Goal: Transaction & Acquisition: Book appointment/travel/reservation

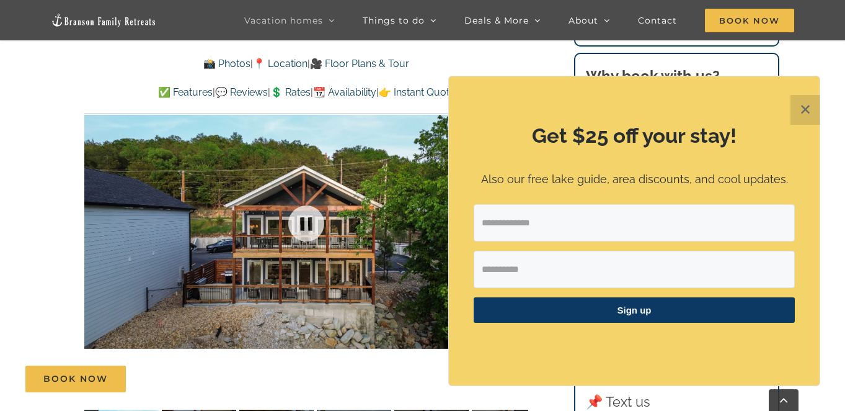
scroll to position [771, 0]
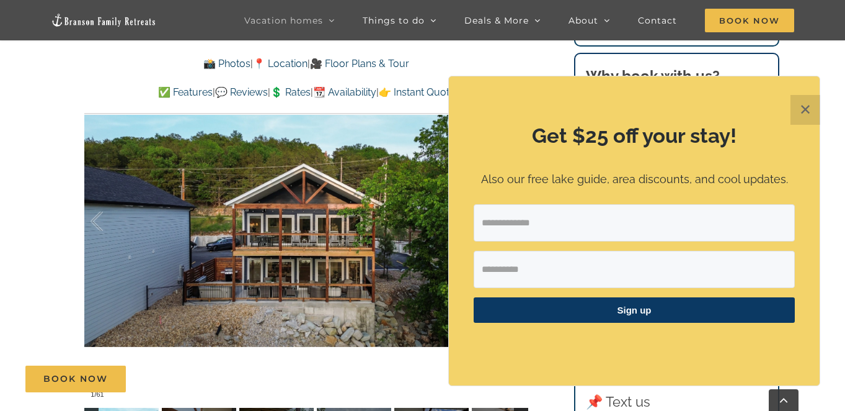
click at [812, 111] on button "✕" at bounding box center [806, 110] width 30 height 30
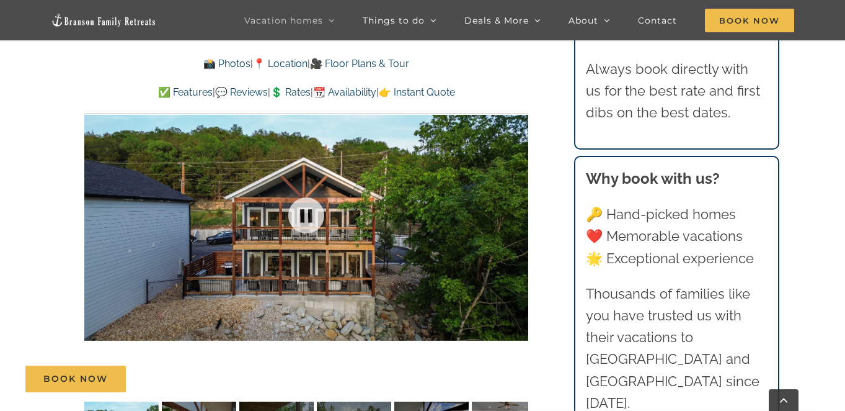
scroll to position [790, 0]
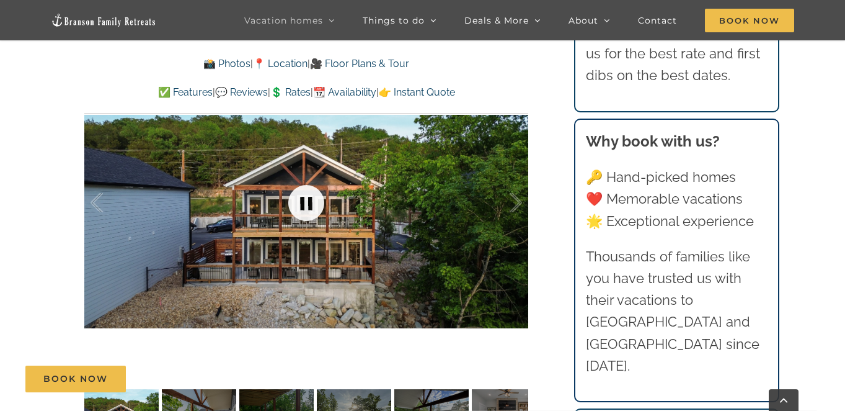
click at [309, 205] on link at bounding box center [307, 203] width 50 height 50
click at [309, 204] on link at bounding box center [307, 203] width 50 height 50
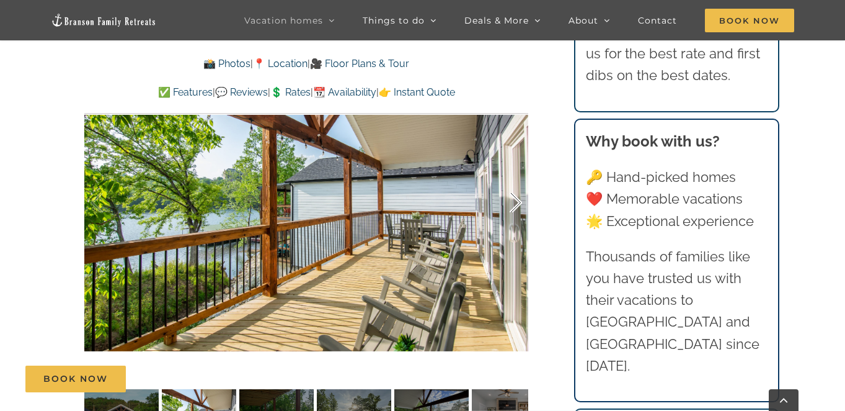
click at [517, 203] on div at bounding box center [503, 202] width 38 height 77
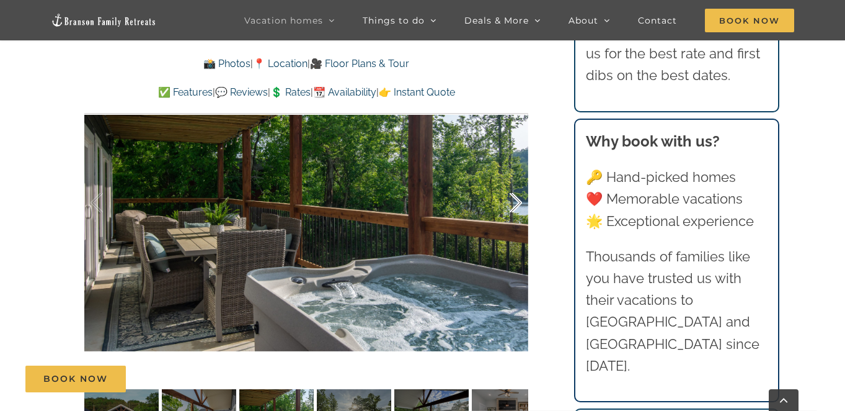
click at [517, 203] on div at bounding box center [503, 202] width 38 height 77
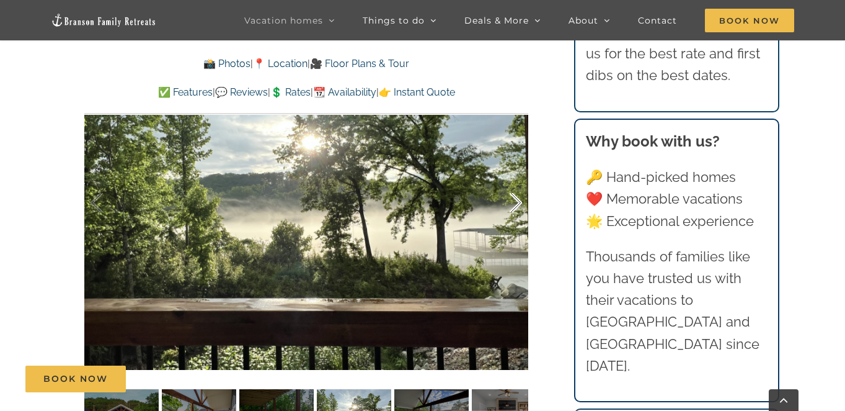
click at [517, 203] on div at bounding box center [503, 202] width 38 height 77
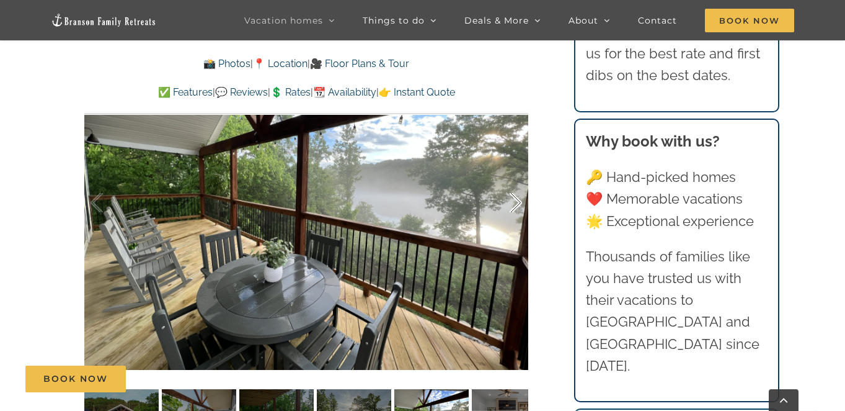
click at [517, 203] on div at bounding box center [503, 202] width 38 height 77
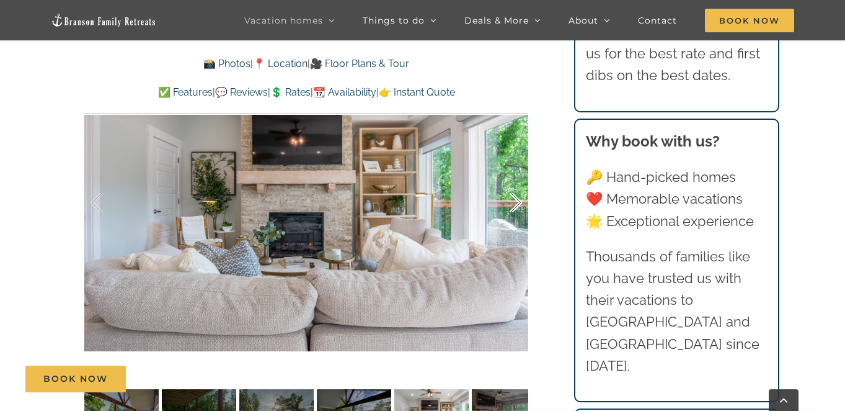
click at [517, 203] on div at bounding box center [503, 202] width 38 height 77
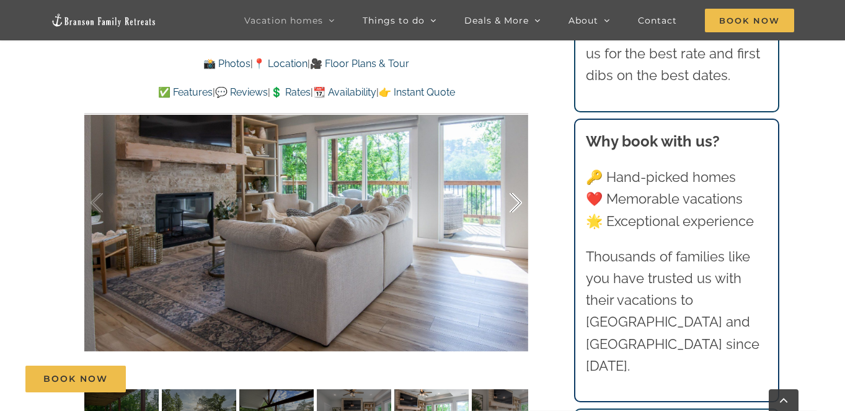
click at [517, 203] on div at bounding box center [503, 202] width 38 height 77
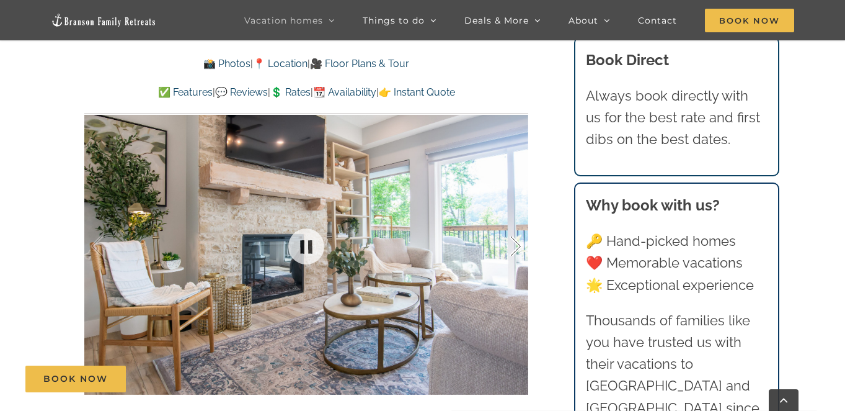
scroll to position [718, 0]
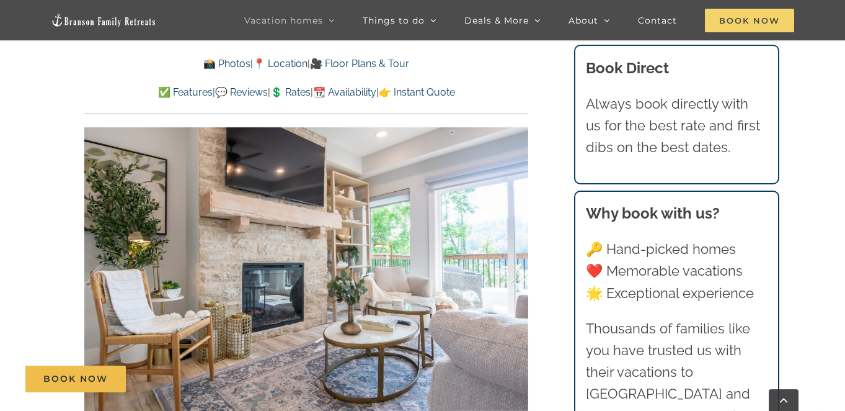
click at [727, 20] on span "Book Now" at bounding box center [749, 21] width 89 height 24
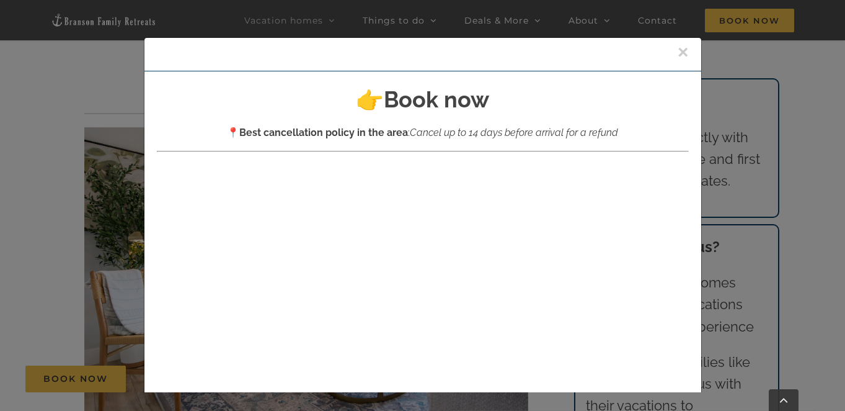
click at [682, 51] on button "×" at bounding box center [683, 52] width 11 height 19
